Goal: Find specific page/section: Find specific page/section

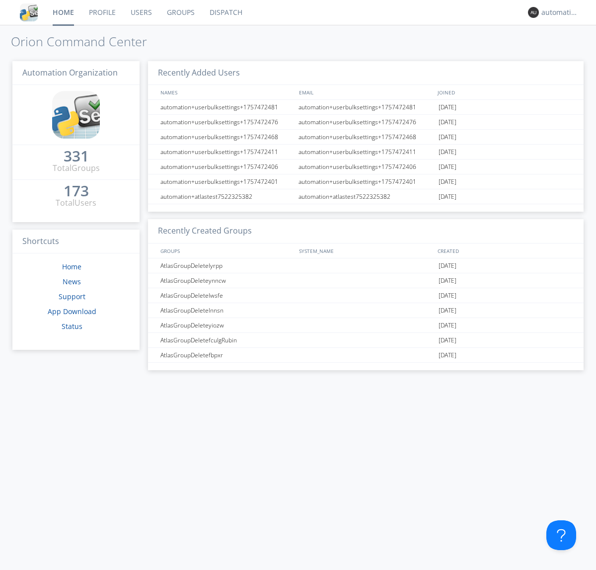
click at [225, 12] on link "Dispatch" at bounding box center [226, 12] width 48 height 25
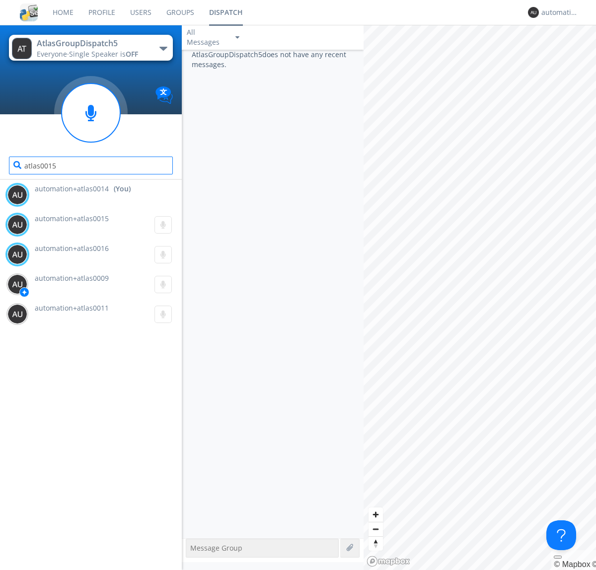
type input "atlas0015"
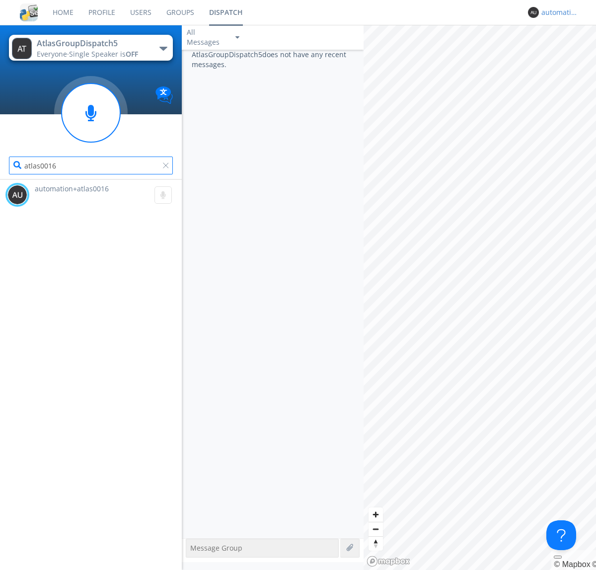
type input "atlas0016"
click at [558, 12] on div "automation+atlas0014" at bounding box center [560, 12] width 37 height 10
